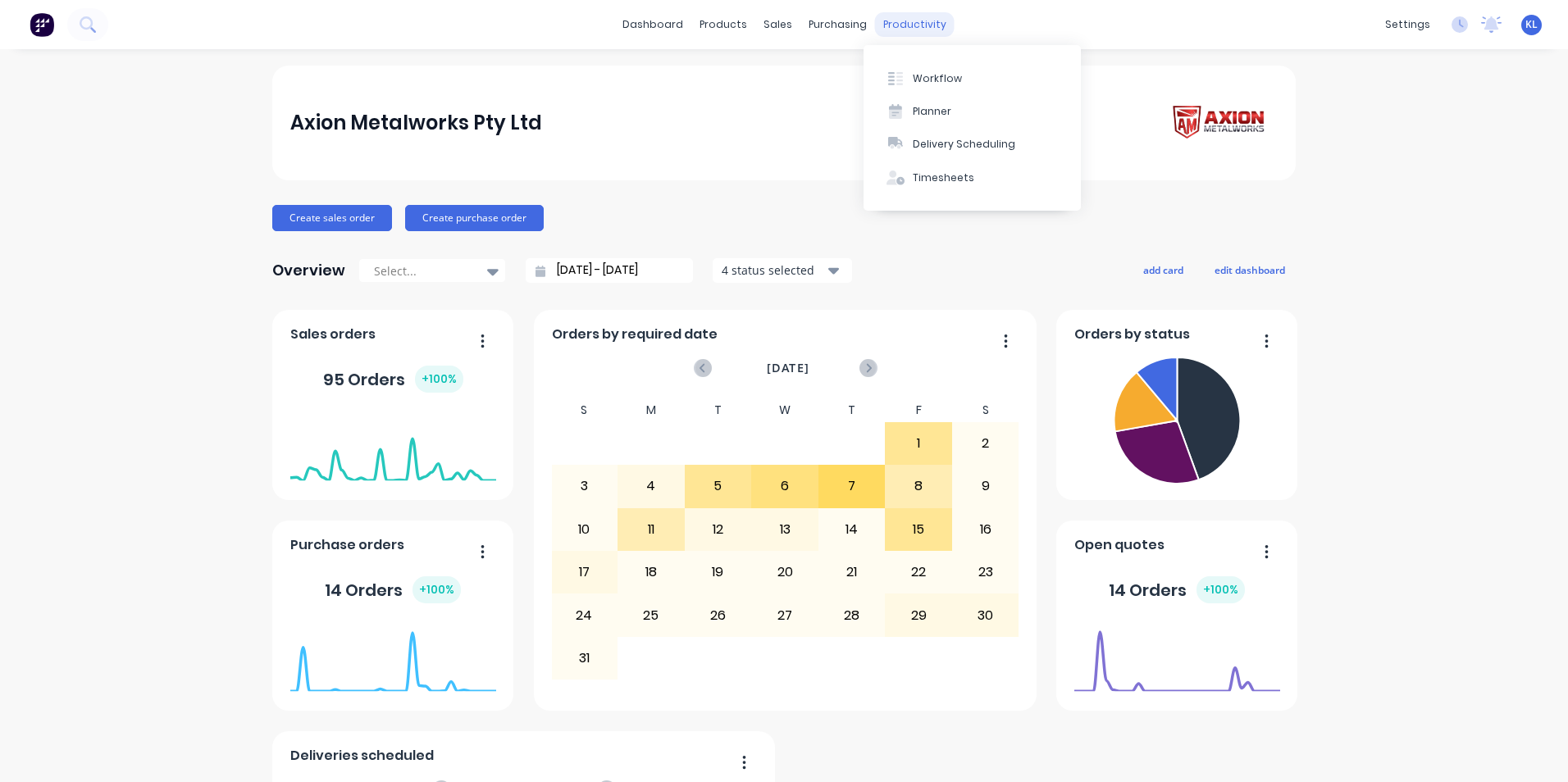
click at [899, 33] on div "productivity" at bounding box center [915, 24] width 79 height 24
click at [924, 86] on div "Workflow" at bounding box center [937, 78] width 50 height 14
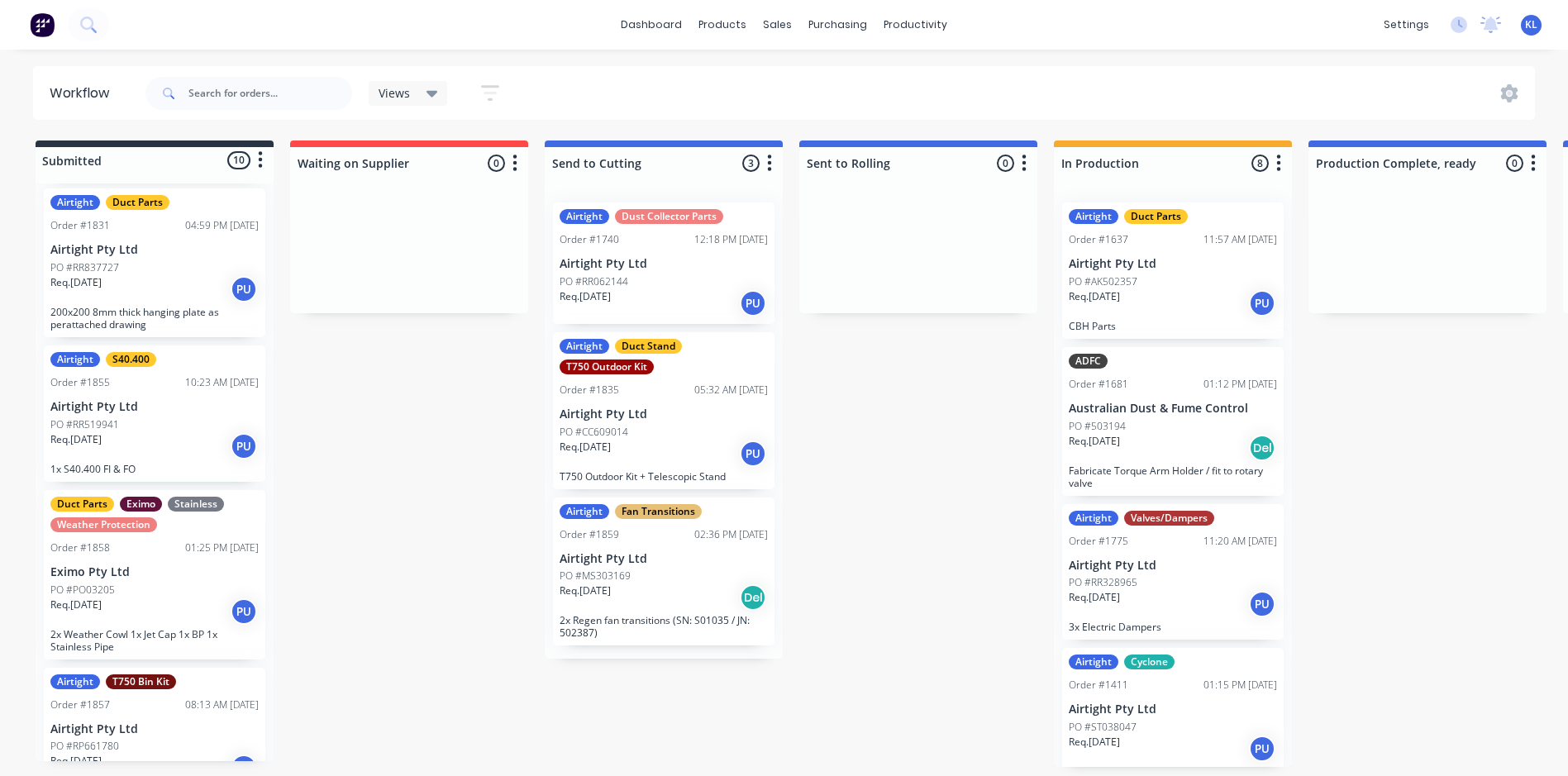
scroll to position [826, 0]
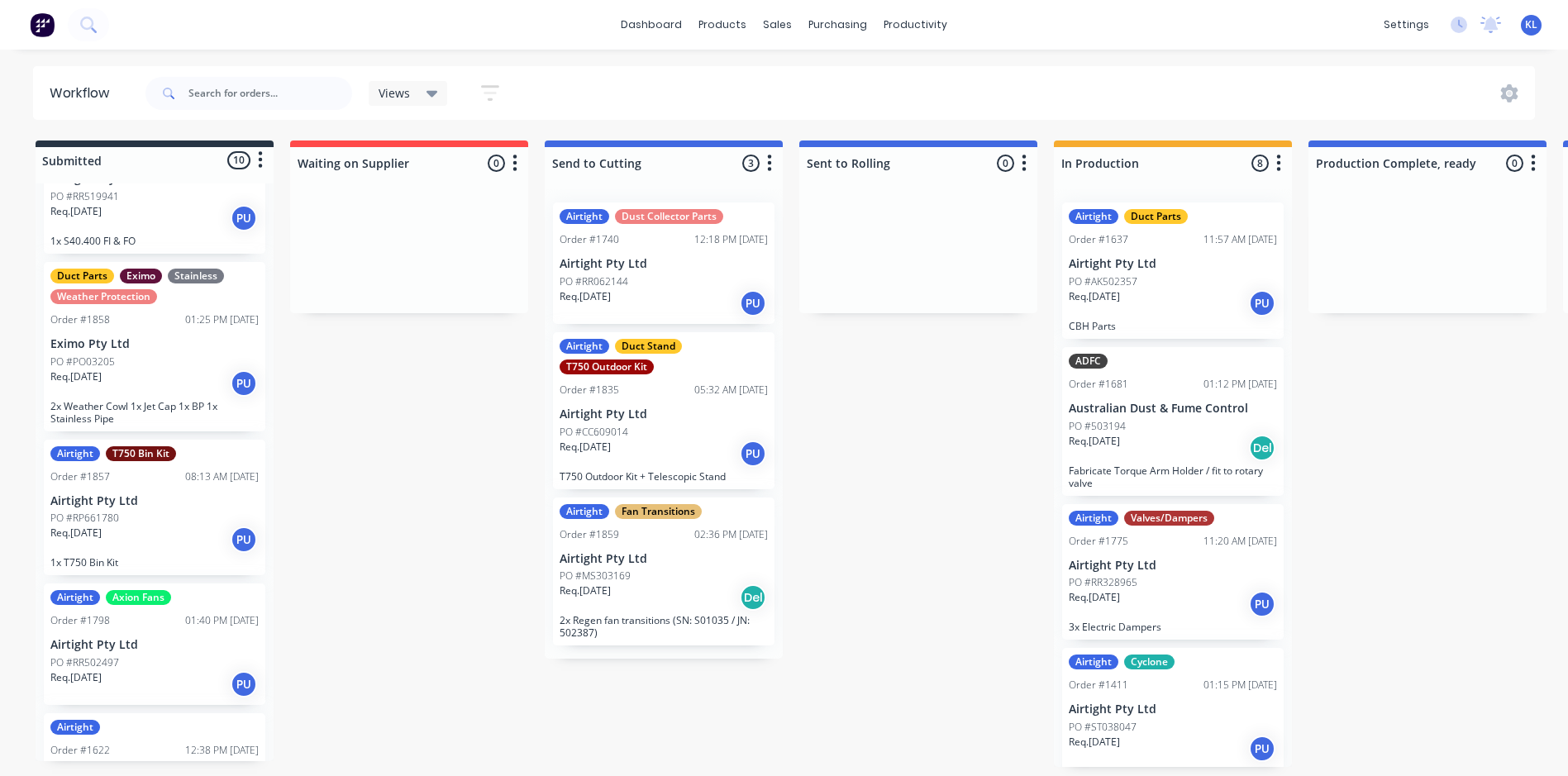
click at [179, 340] on p "Eximo Pty Ltd" at bounding box center [154, 343] width 208 height 14
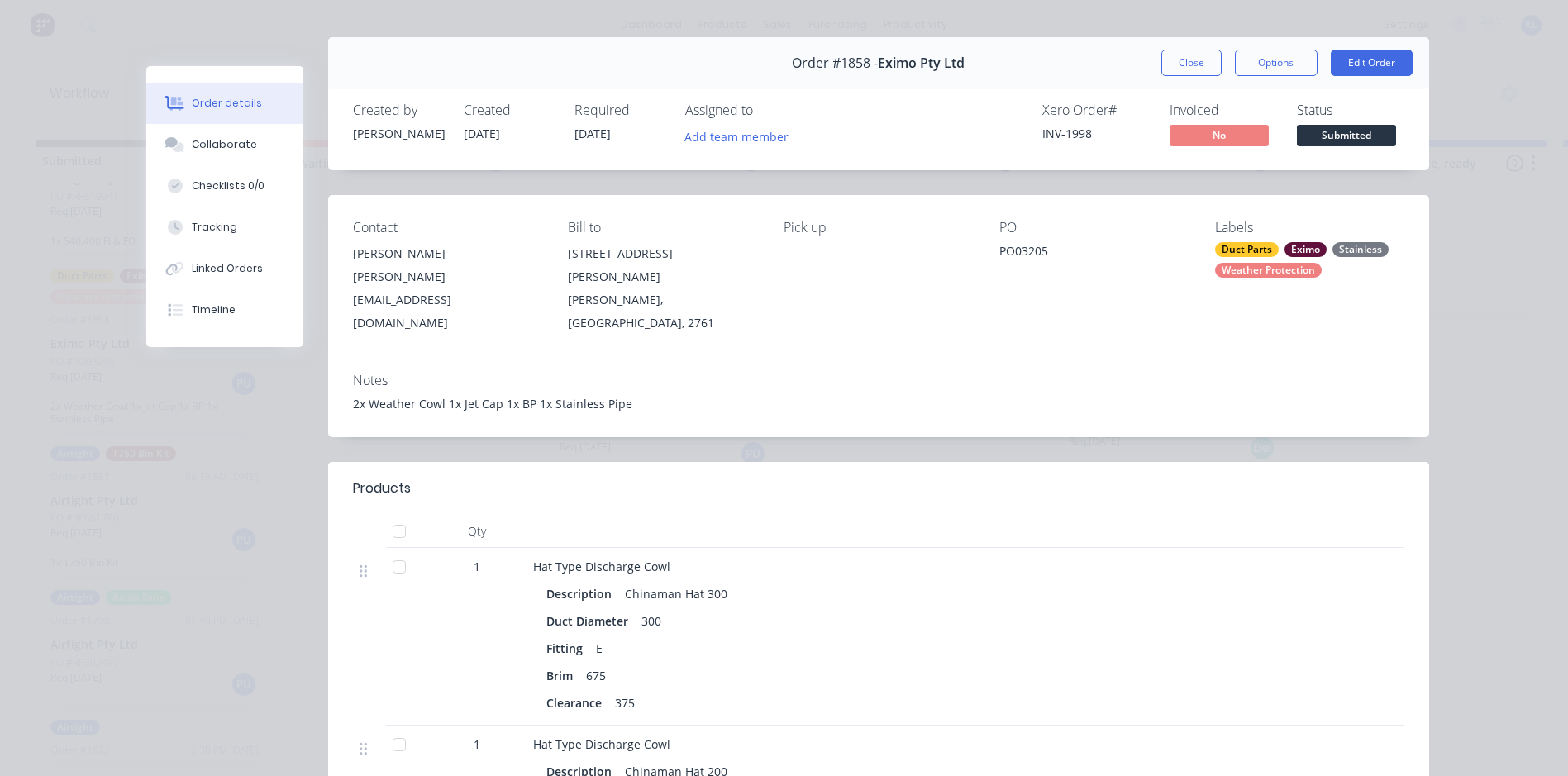
scroll to position [0, 0]
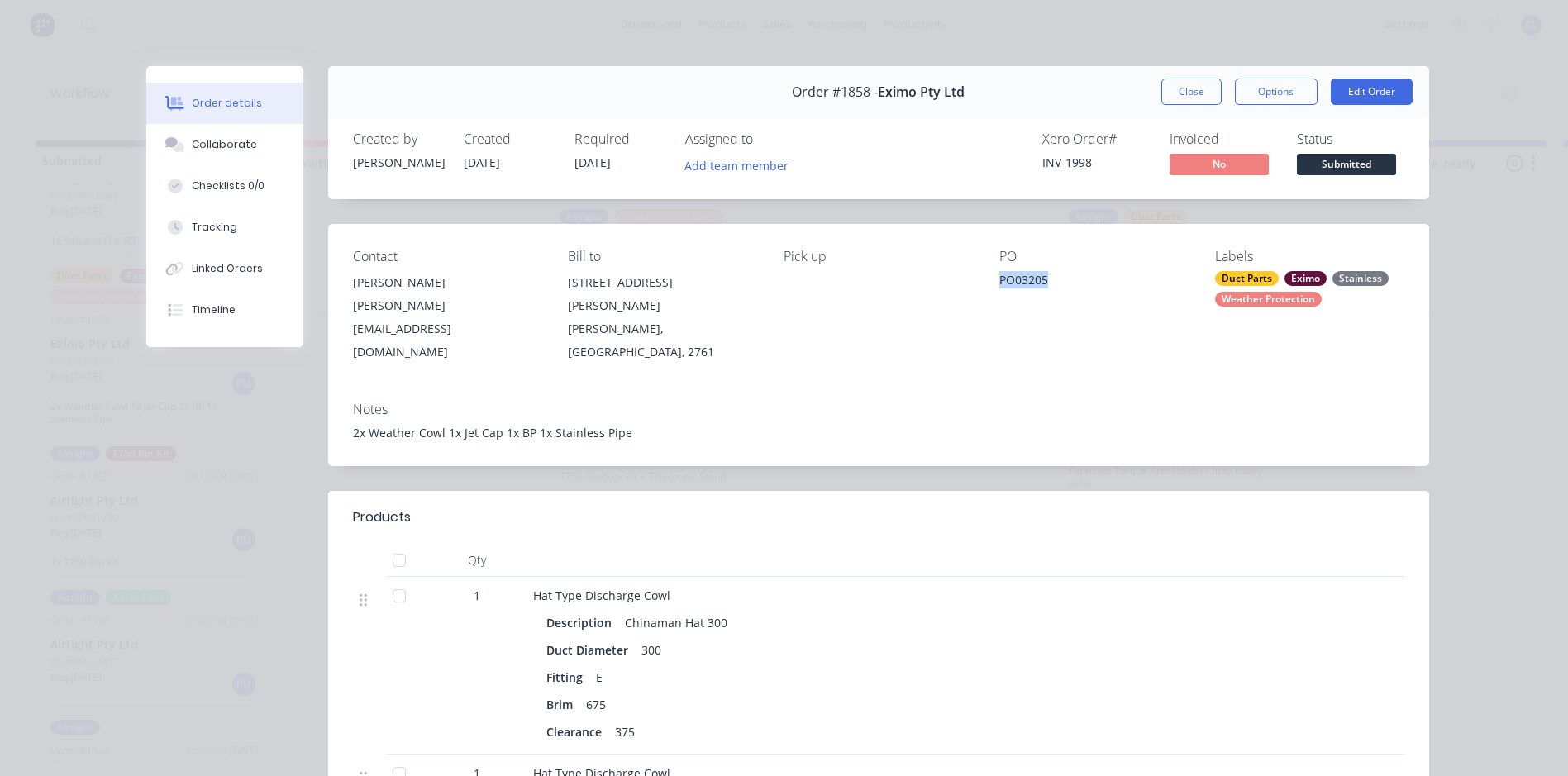
drag, startPoint x: 992, startPoint y: 283, endPoint x: 1045, endPoint y: 278, distance: 53.2
click at [1045, 278] on div "Contact [PERSON_NAME] [PERSON_NAME][EMAIL_ADDRESS][DOMAIN_NAME] Bill to [STREET…" at bounding box center [878, 305] width 1101 height 164
copy div "PO03205"
